Goal: Find specific page/section: Find specific page/section

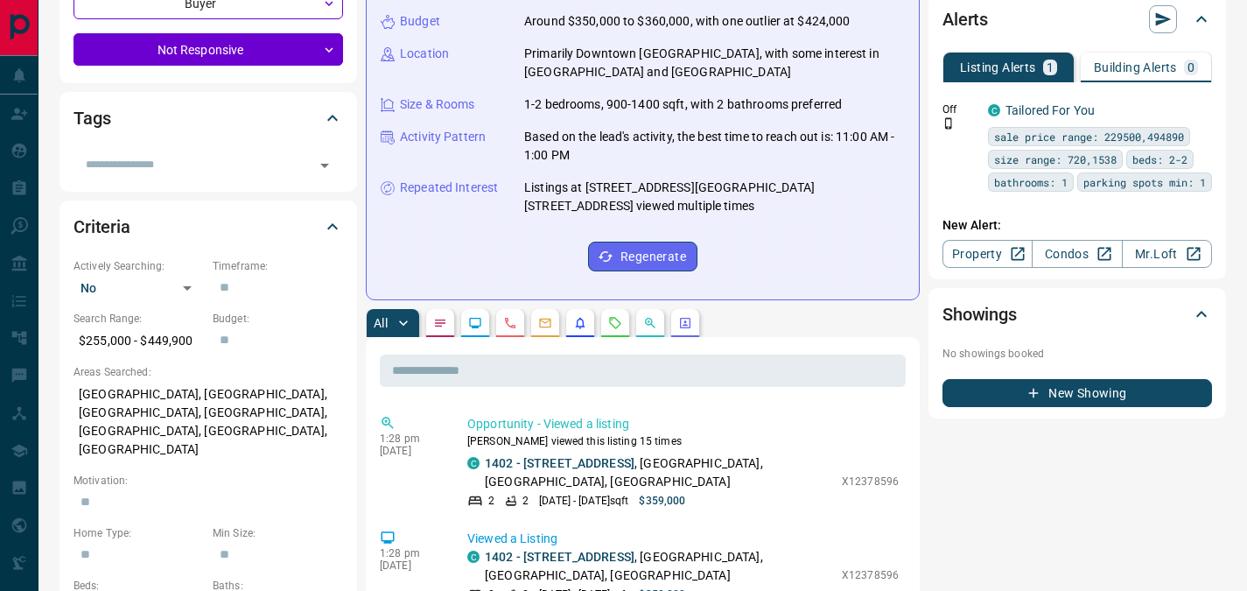
scroll to position [301, 0]
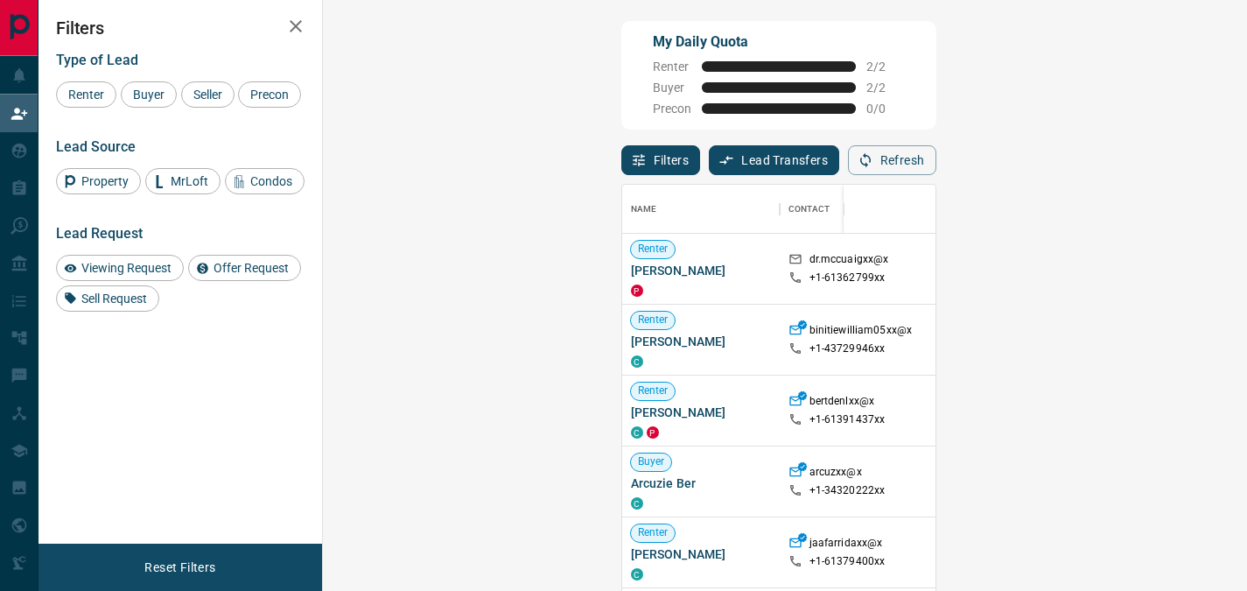
scroll to position [432, 874]
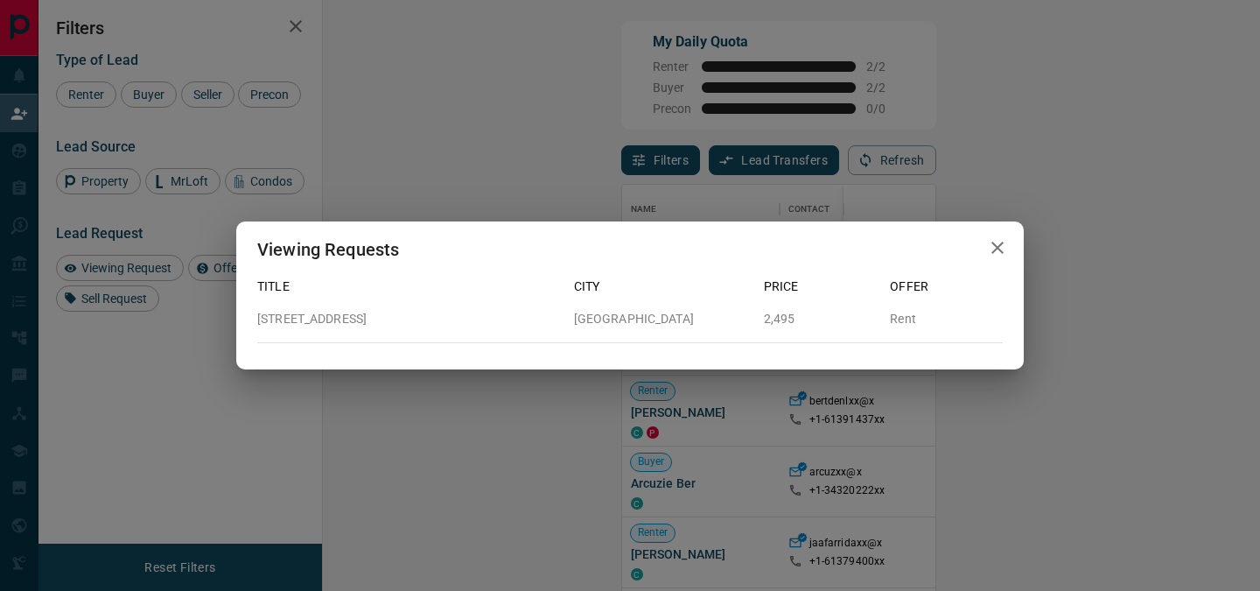
click at [350, 318] on p "[STREET_ADDRESS]" at bounding box center [408, 319] width 303 height 18
click at [390, 320] on p "[STREET_ADDRESS]" at bounding box center [408, 319] width 303 height 18
drag, startPoint x: 393, startPoint y: 319, endPoint x: 254, endPoint y: 305, distance: 139.9
click at [254, 305] on div "[STREET_ADDRESS]" at bounding box center [401, 312] width 317 height 32
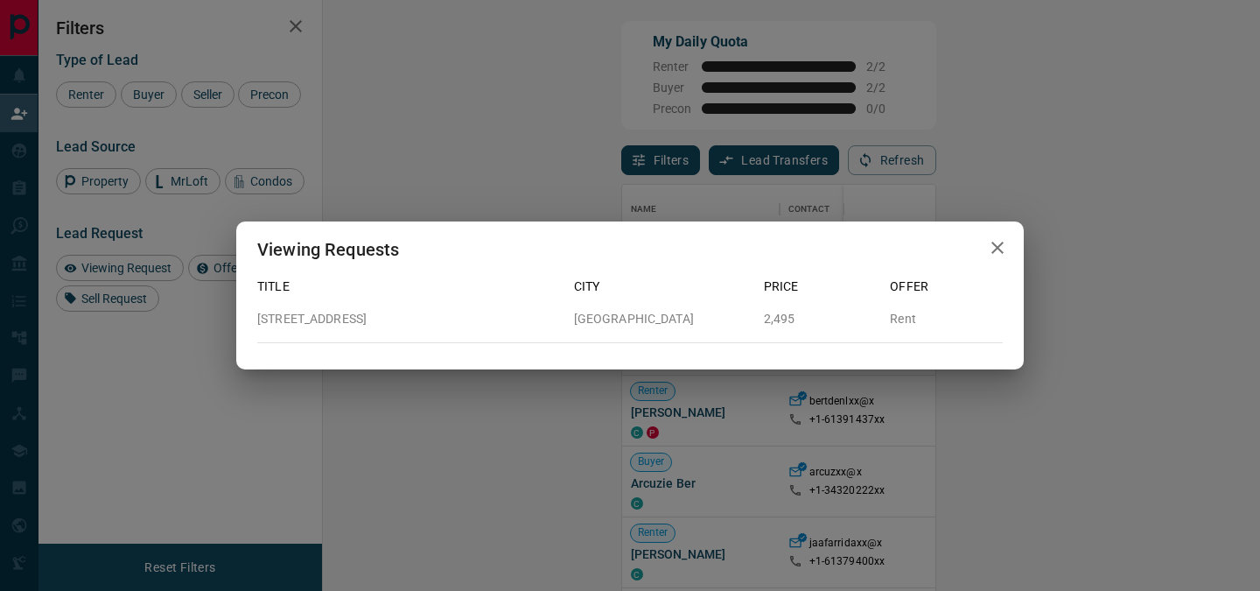
copy p "[STREET_ADDRESS]"
click at [988, 245] on icon "button" at bounding box center [997, 247] width 21 height 21
